Goal: Book appointment/travel/reservation

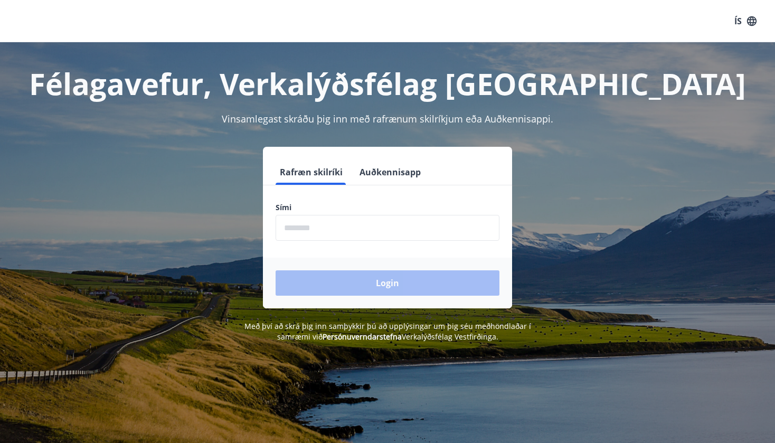
click at [317, 230] on input "phone" at bounding box center [387, 228] width 224 height 26
type input "********"
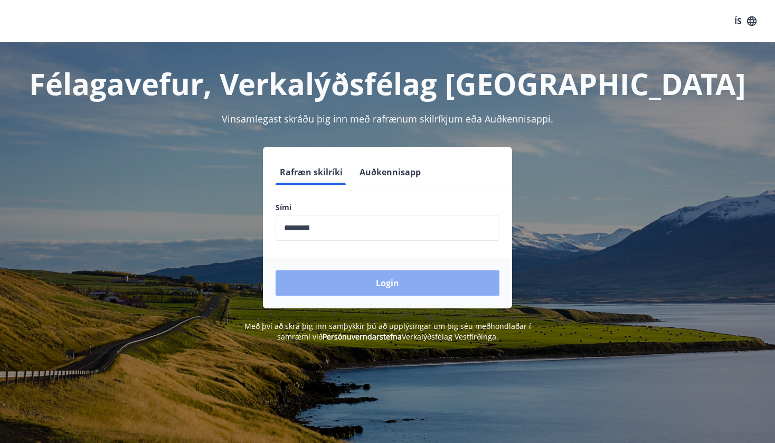
click at [391, 285] on button "Login" at bounding box center [387, 282] width 224 height 25
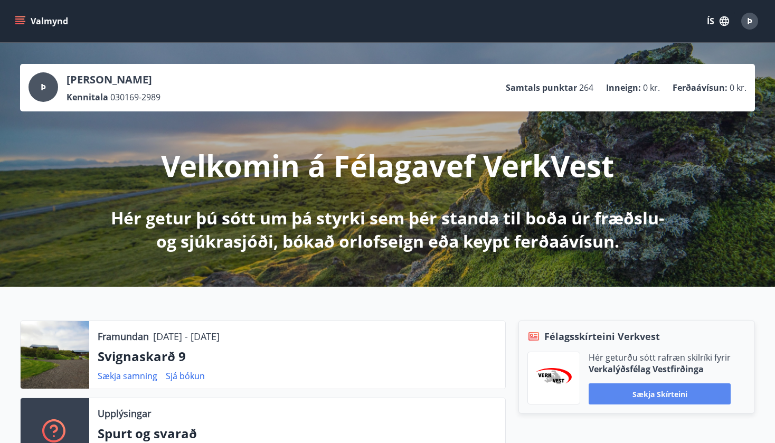
click at [662, 392] on button "Sækja skírteini" at bounding box center [659, 393] width 142 height 21
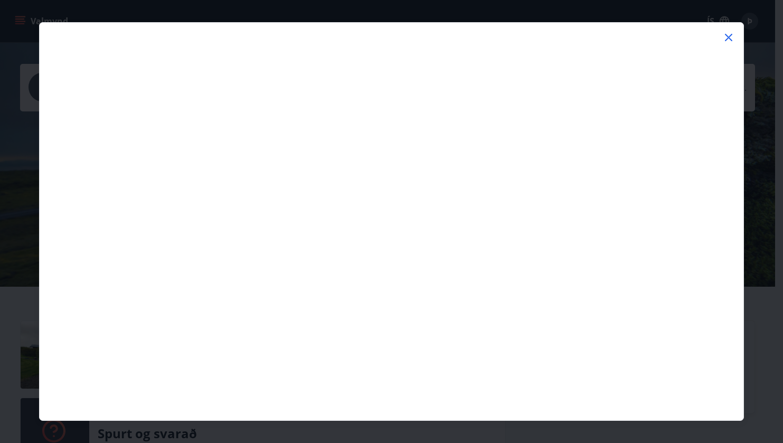
click at [726, 36] on icon at bounding box center [728, 37] width 13 height 13
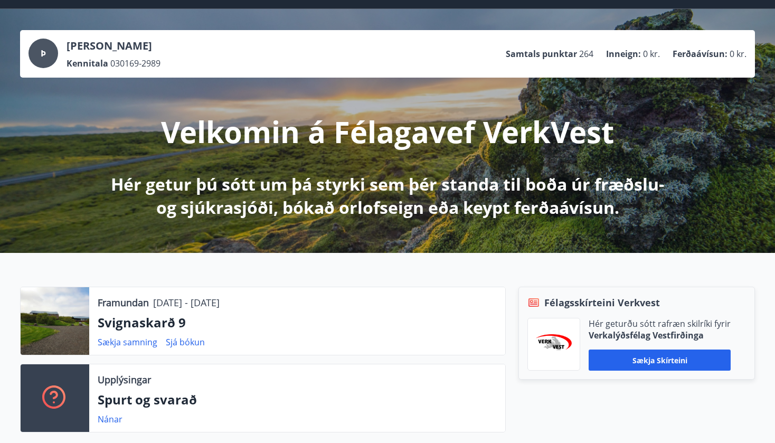
scroll to position [53, 0]
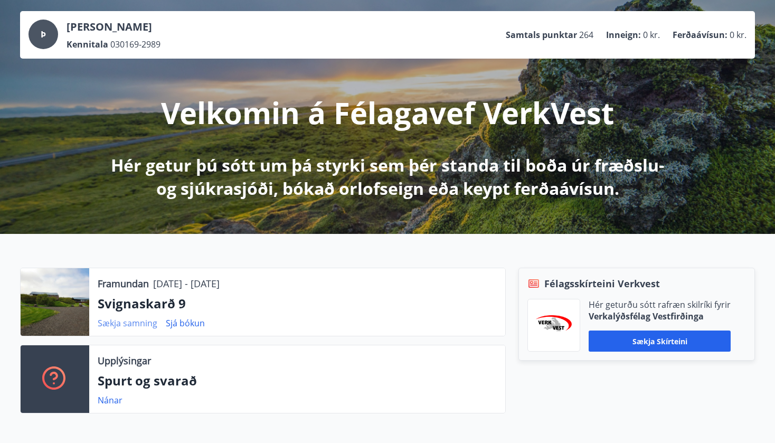
click at [127, 324] on link "Sækja samning" at bounding box center [128, 323] width 60 height 12
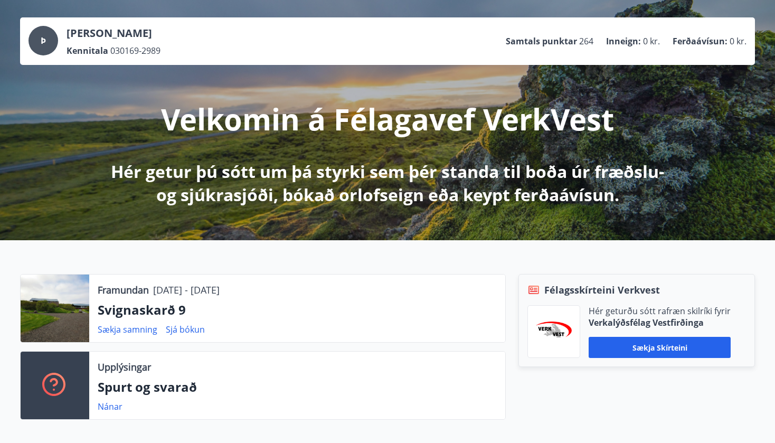
scroll to position [0, 0]
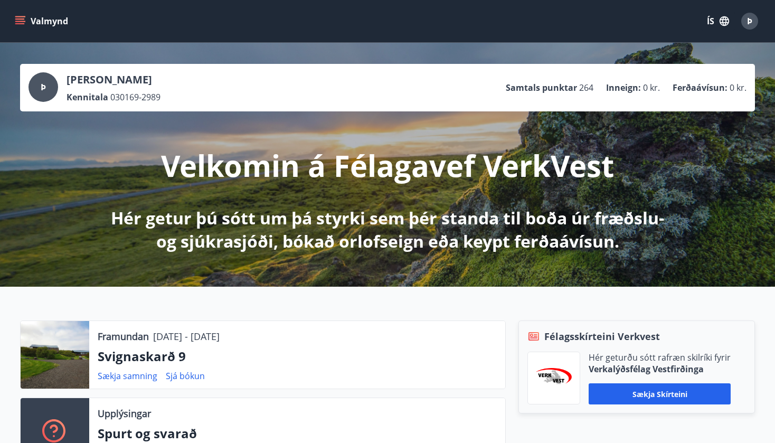
click at [19, 17] on icon "menu" at bounding box center [20, 21] width 11 height 11
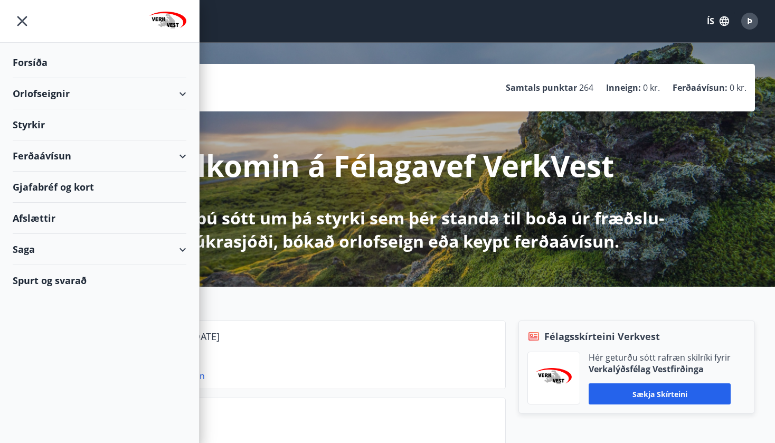
click at [28, 93] on div "Orlofseignir" at bounding box center [100, 93] width 174 height 31
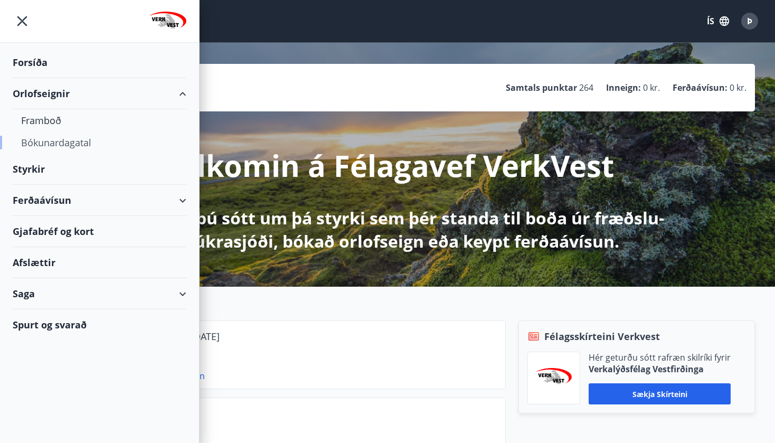
click at [58, 139] on div "Bókunardagatal" at bounding box center [99, 142] width 157 height 22
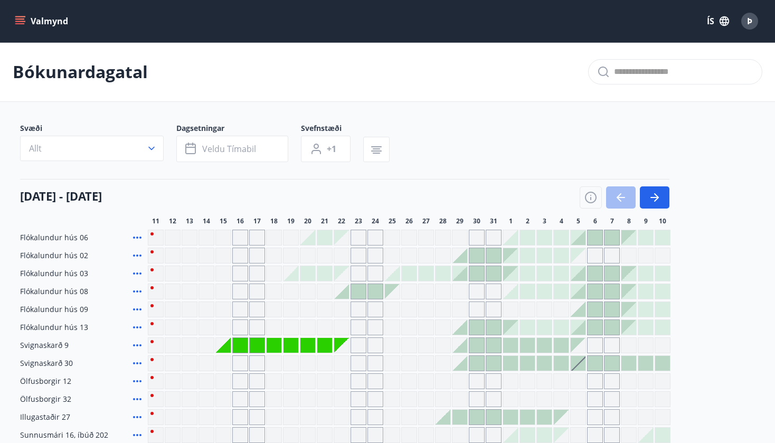
click at [136, 344] on icon at bounding box center [137, 345] width 13 height 13
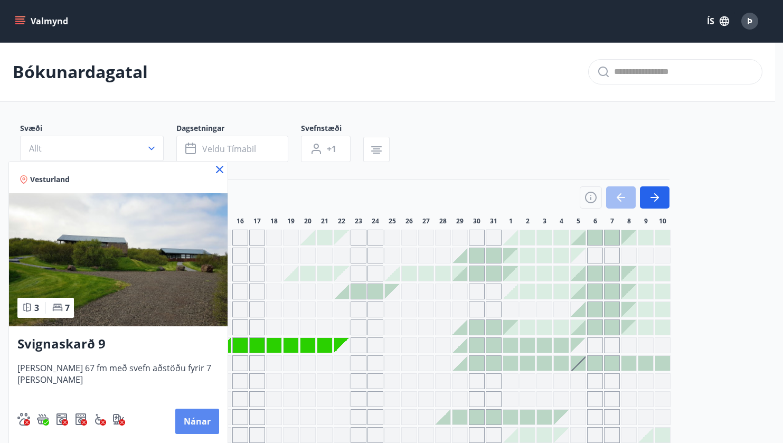
click at [175, 422] on button "Nánar" at bounding box center [197, 420] width 44 height 25
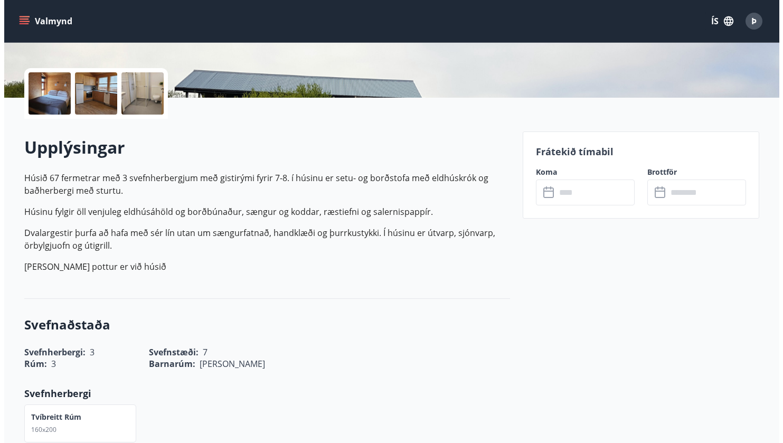
scroll to position [106, 0]
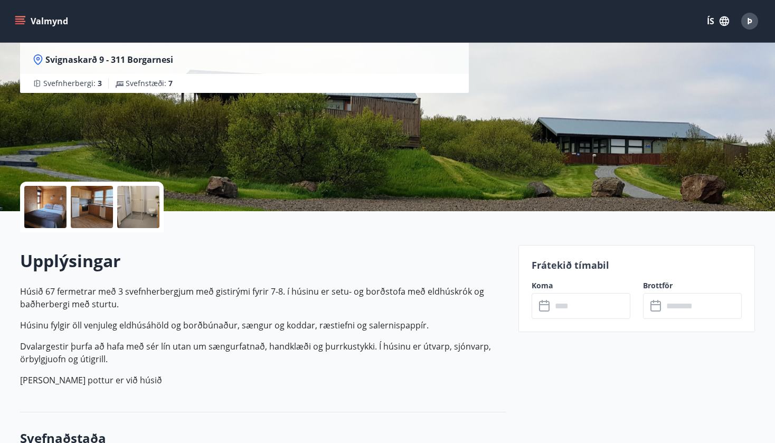
click at [40, 216] on div at bounding box center [45, 207] width 42 height 42
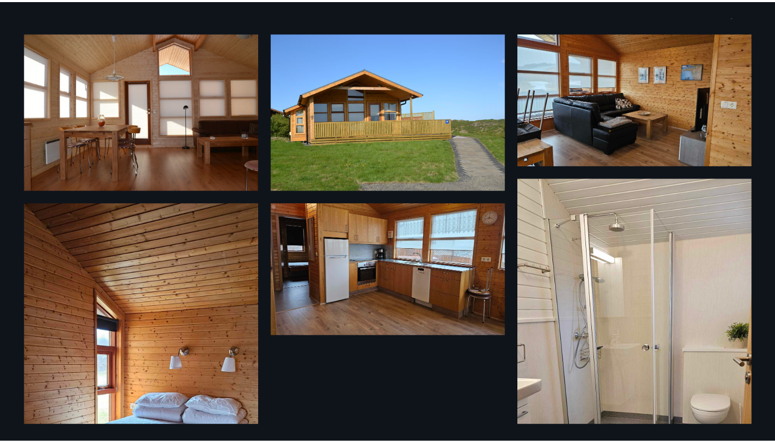
scroll to position [0, 0]
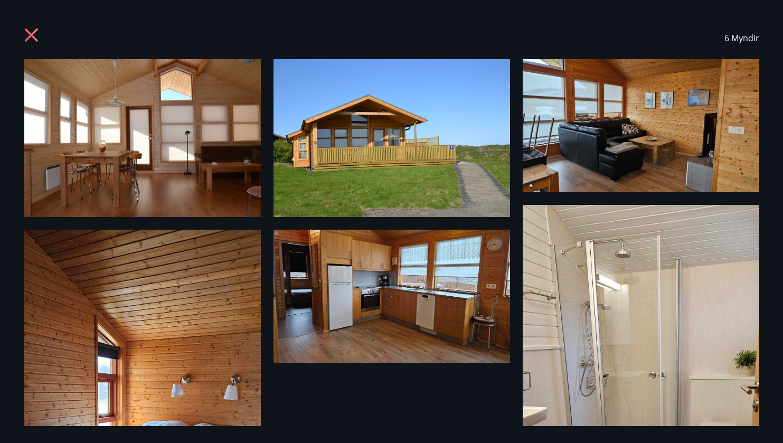
click at [32, 34] on icon at bounding box center [32, 36] width 17 height 17
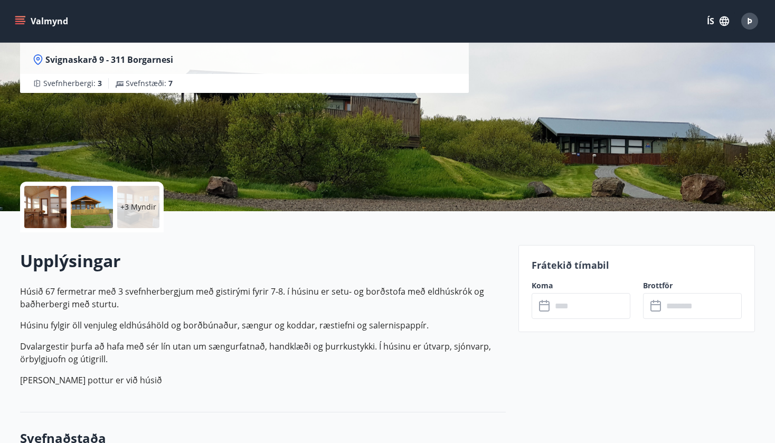
click at [23, 16] on icon "menu" at bounding box center [21, 16] width 12 height 1
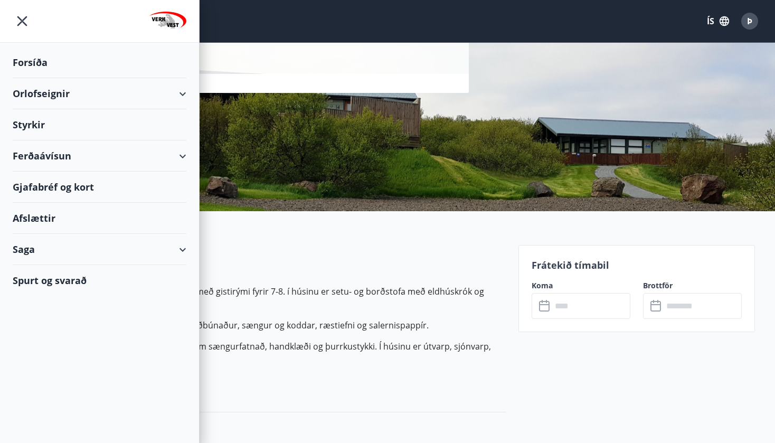
click at [44, 95] on div "Orlofseignir" at bounding box center [100, 93] width 174 height 31
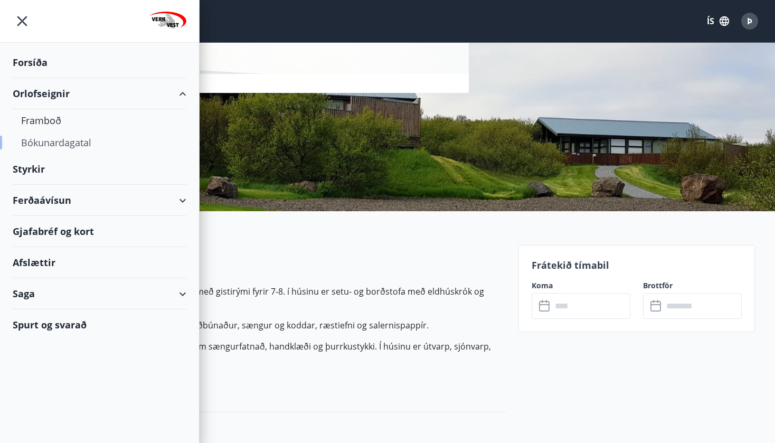
click at [70, 137] on div "Bókunardagatal" at bounding box center [99, 142] width 157 height 22
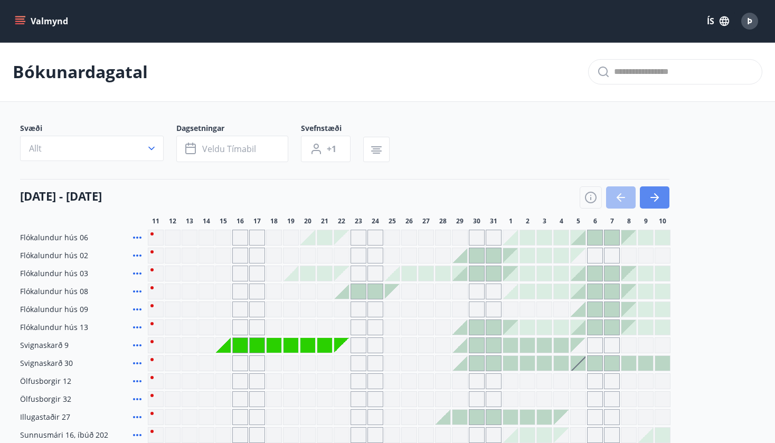
click at [654, 204] on button "button" at bounding box center [655, 197] width 30 height 22
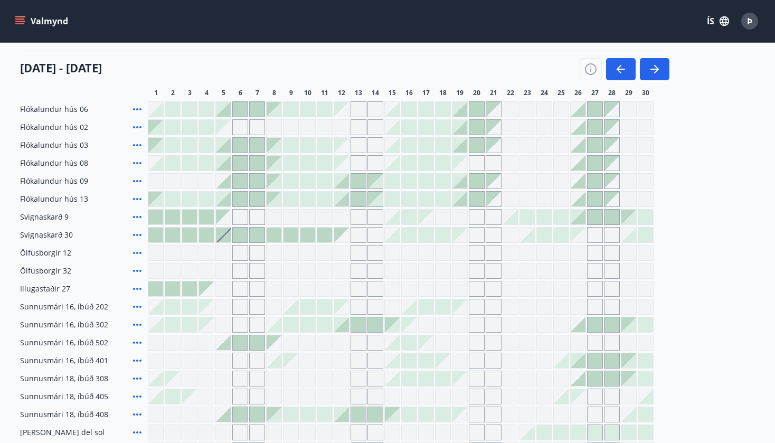
scroll to position [211, 0]
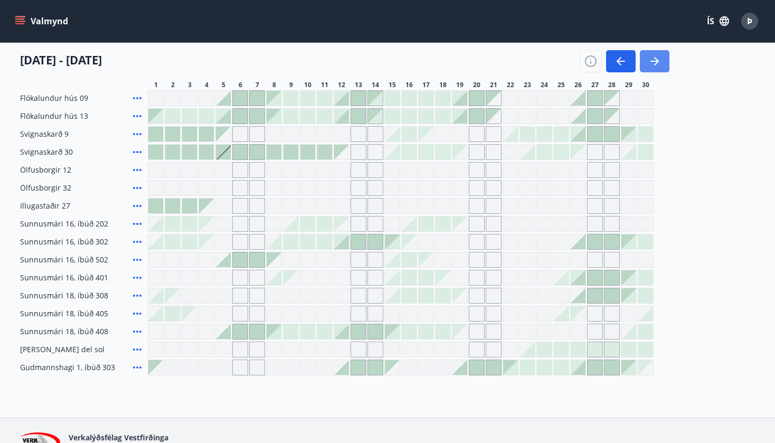
click at [657, 55] on icon "button" at bounding box center [654, 61] width 13 height 13
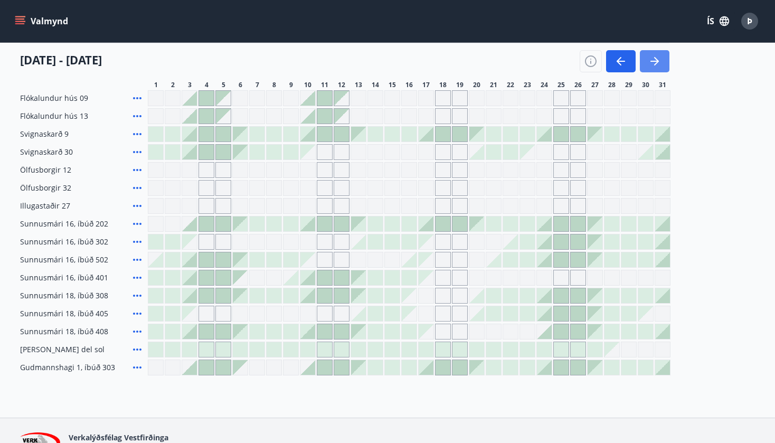
click at [652, 63] on icon "button" at bounding box center [654, 61] width 13 height 13
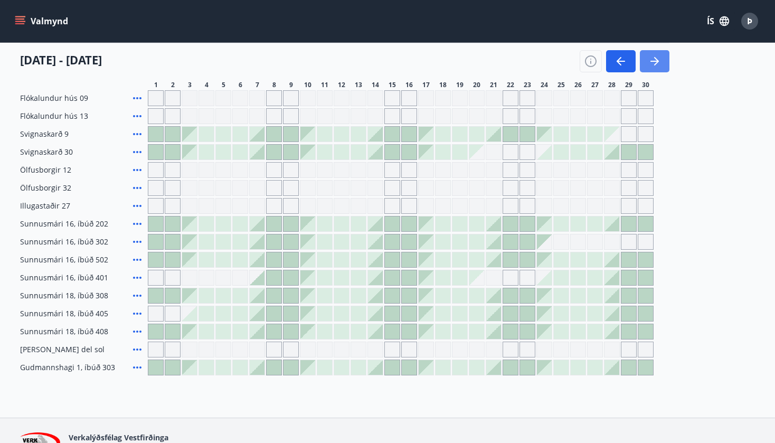
click at [660, 61] on icon "button" at bounding box center [654, 61] width 13 height 13
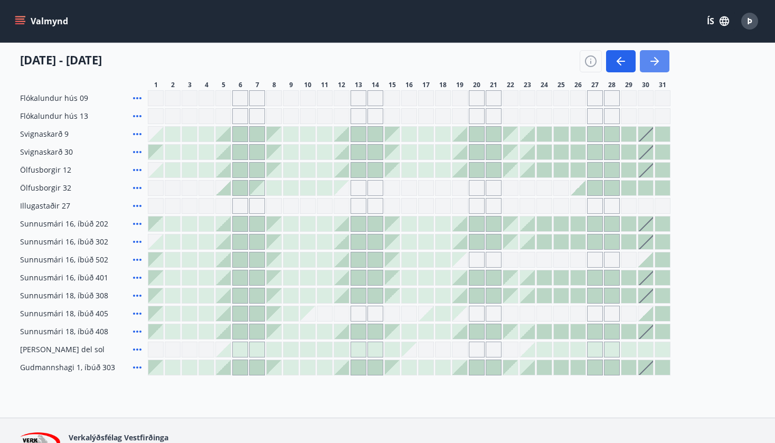
click at [658, 61] on icon "button" at bounding box center [656, 61] width 5 height 8
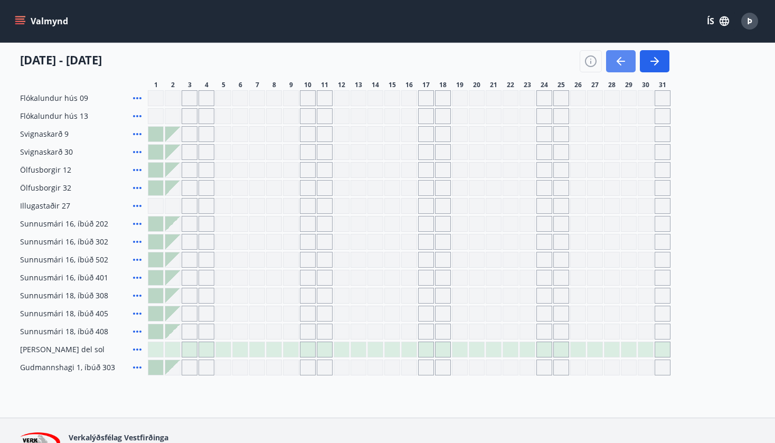
click at [617, 61] on icon "button" at bounding box center [618, 61] width 5 height 8
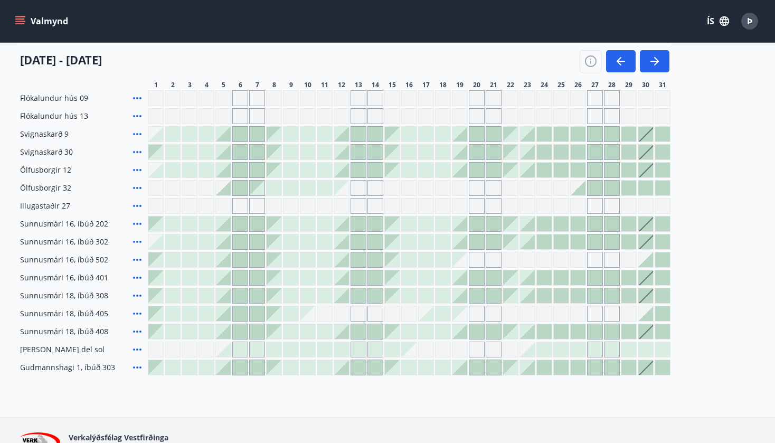
click at [530, 227] on div at bounding box center [527, 223] width 15 height 15
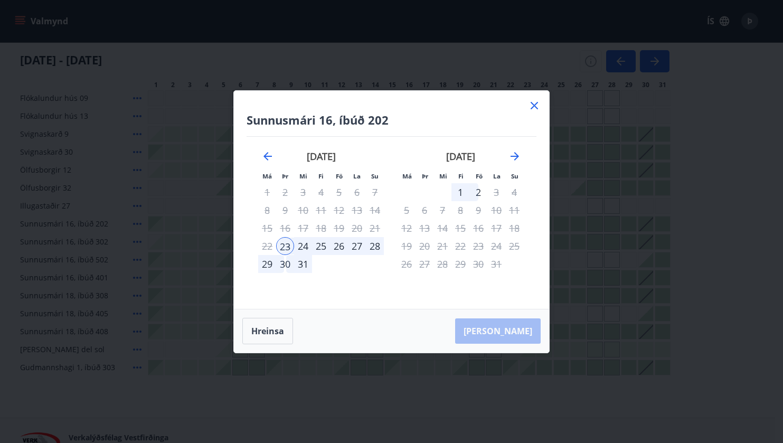
click at [285, 244] on div "23" at bounding box center [285, 246] width 18 height 18
click at [477, 189] on div "2" at bounding box center [478, 192] width 18 height 18
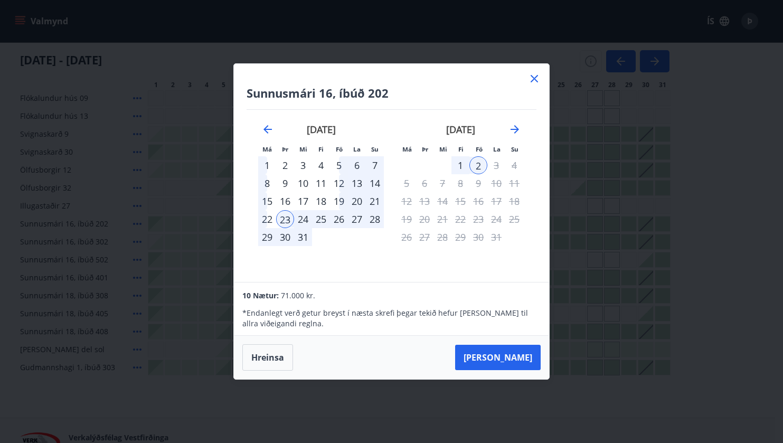
click at [531, 74] on icon at bounding box center [534, 78] width 13 height 13
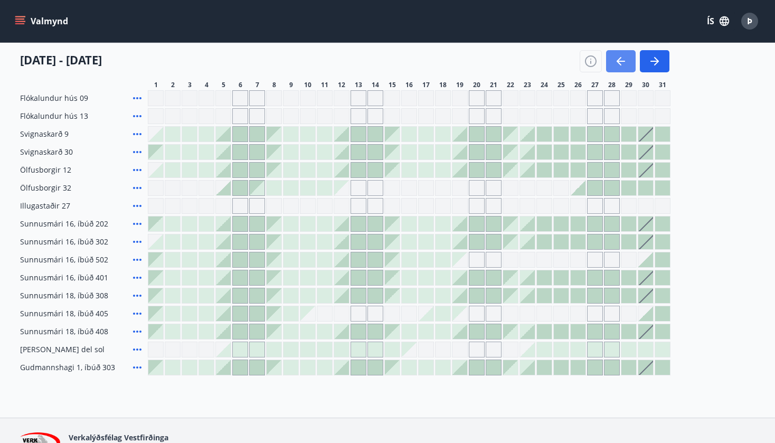
click at [617, 55] on icon "button" at bounding box center [620, 61] width 13 height 13
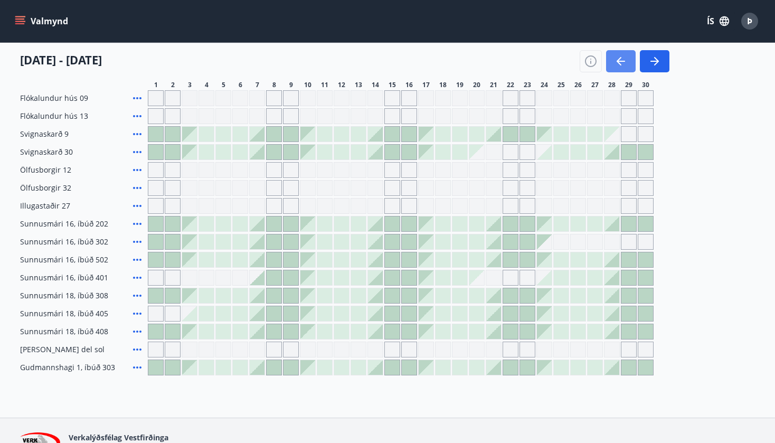
click at [617, 55] on icon "button" at bounding box center [620, 61] width 13 height 13
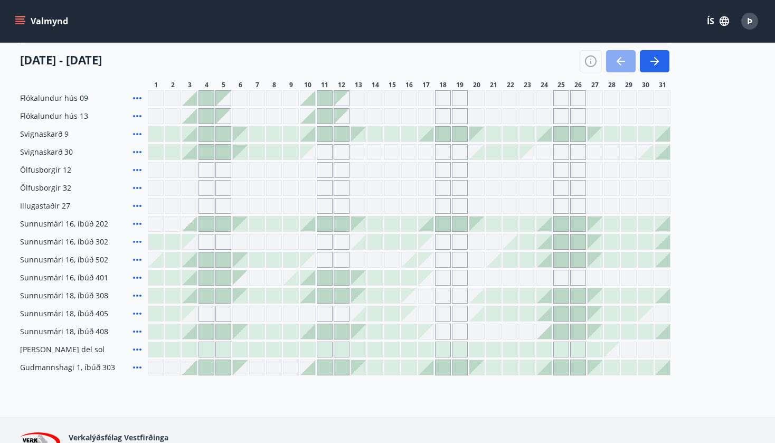
click at [617, 64] on icon "button" at bounding box center [620, 61] width 13 height 13
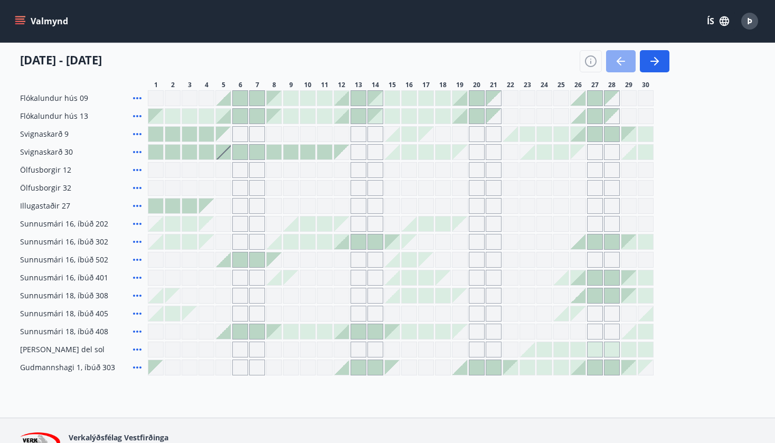
click at [617, 64] on icon "button" at bounding box center [620, 61] width 13 height 13
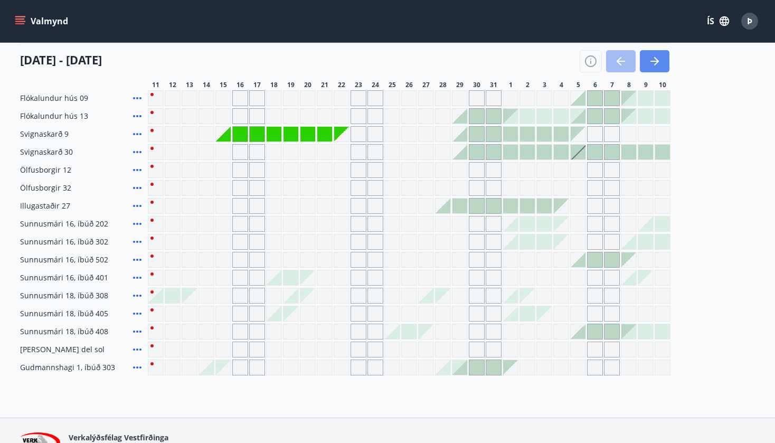
click at [649, 59] on icon "button" at bounding box center [654, 61] width 13 height 13
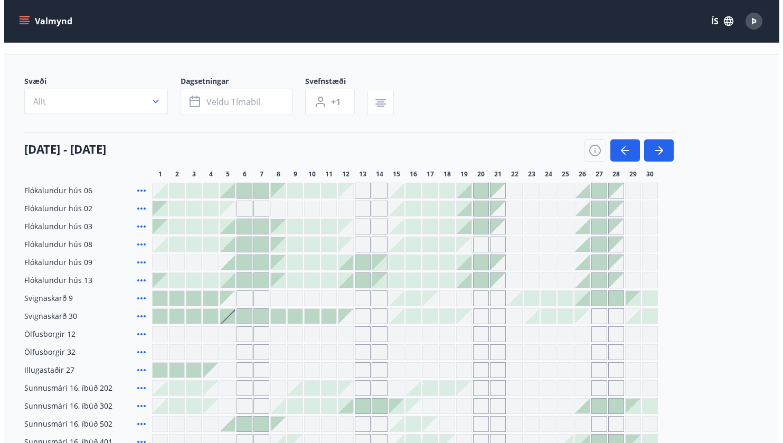
scroll to position [63, 0]
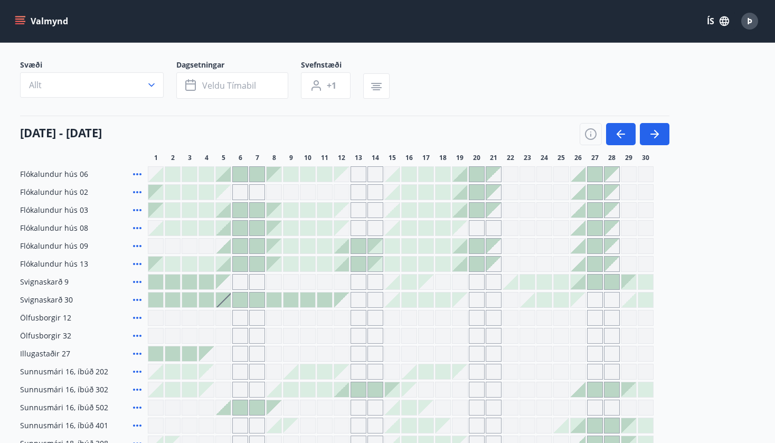
click at [139, 259] on icon at bounding box center [137, 264] width 13 height 13
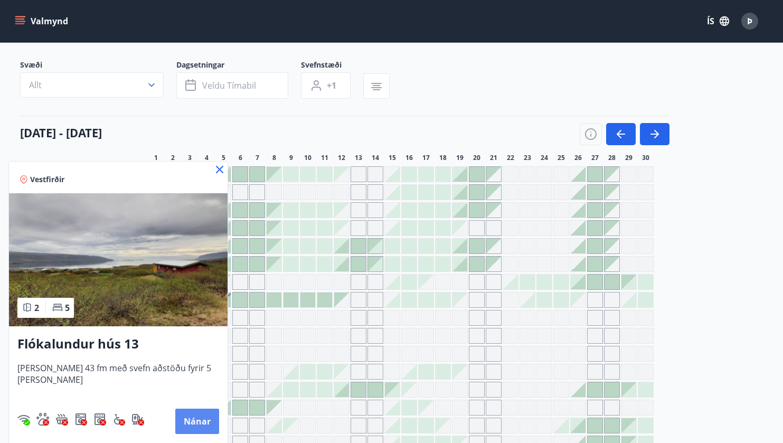
click at [182, 423] on button "Nánar" at bounding box center [197, 420] width 44 height 25
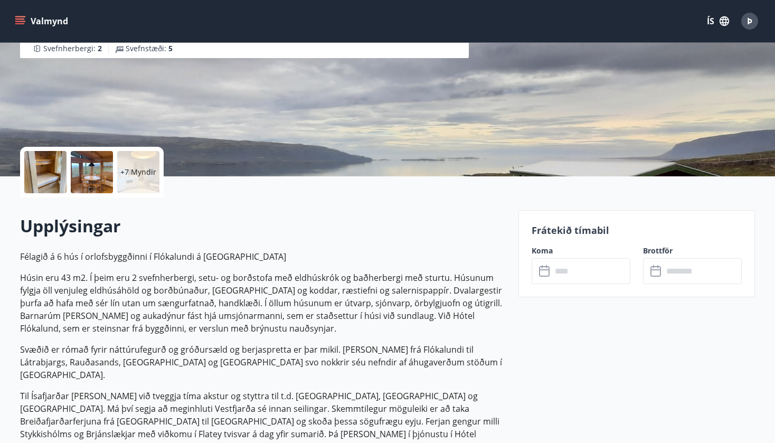
scroll to position [211, 0]
